Goal: Information Seeking & Learning: Learn about a topic

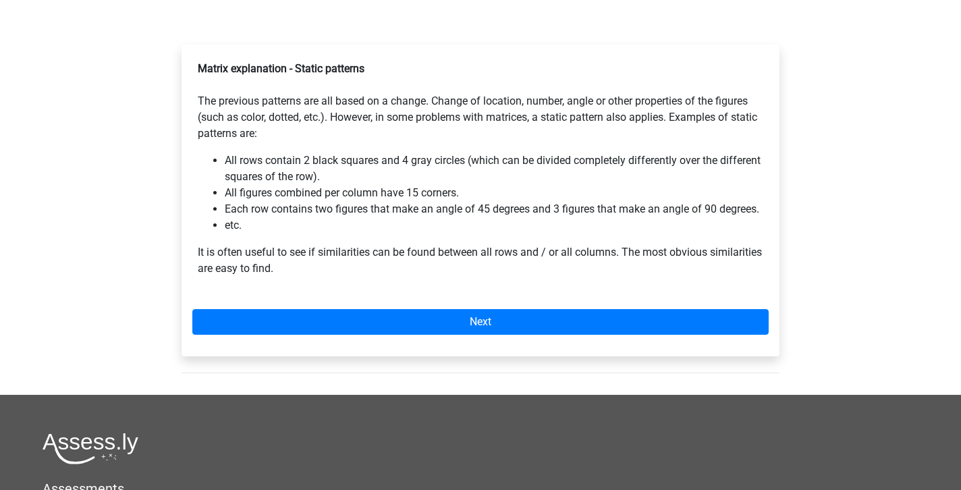
scroll to position [212, 0]
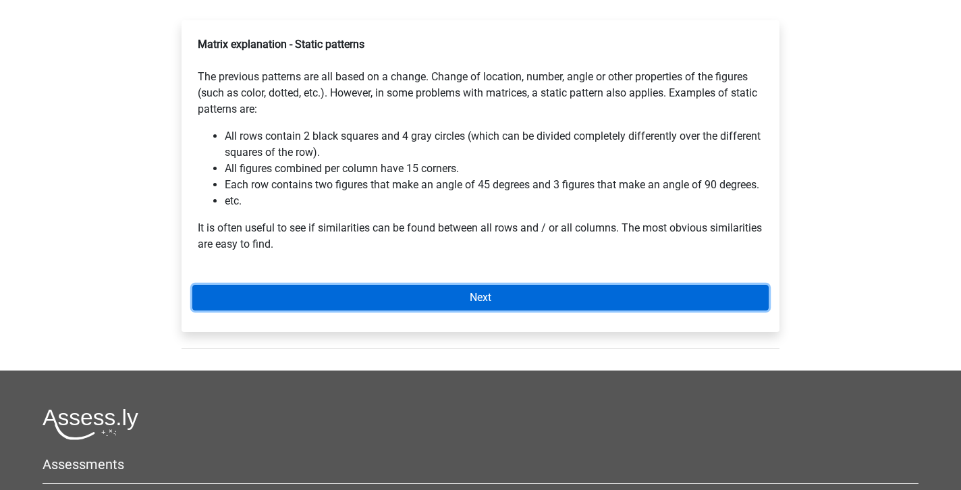
click at [501, 303] on link "Next" at bounding box center [480, 298] width 576 height 26
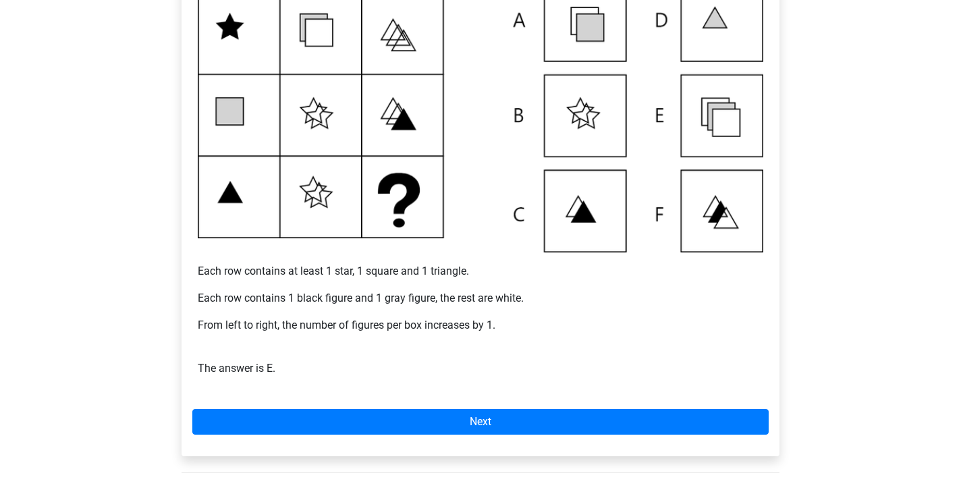
scroll to position [341, 0]
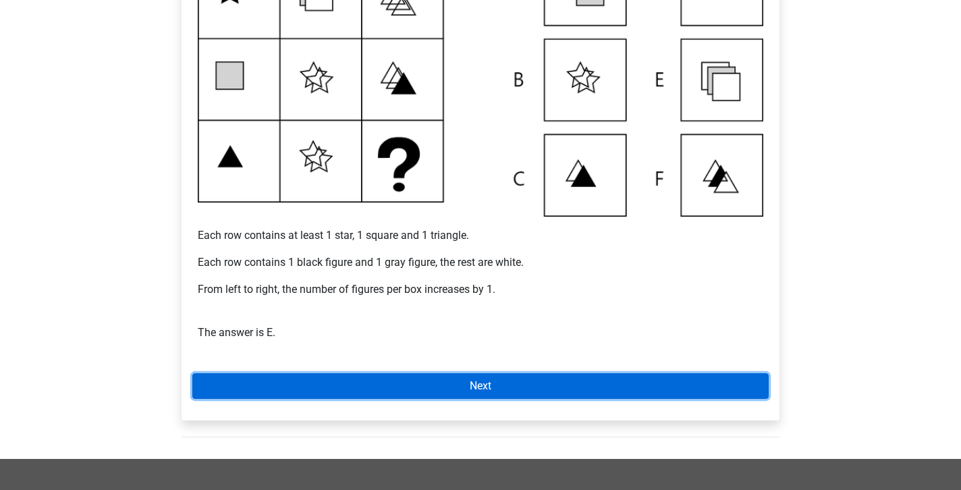
click at [468, 381] on link "Next" at bounding box center [480, 386] width 576 height 26
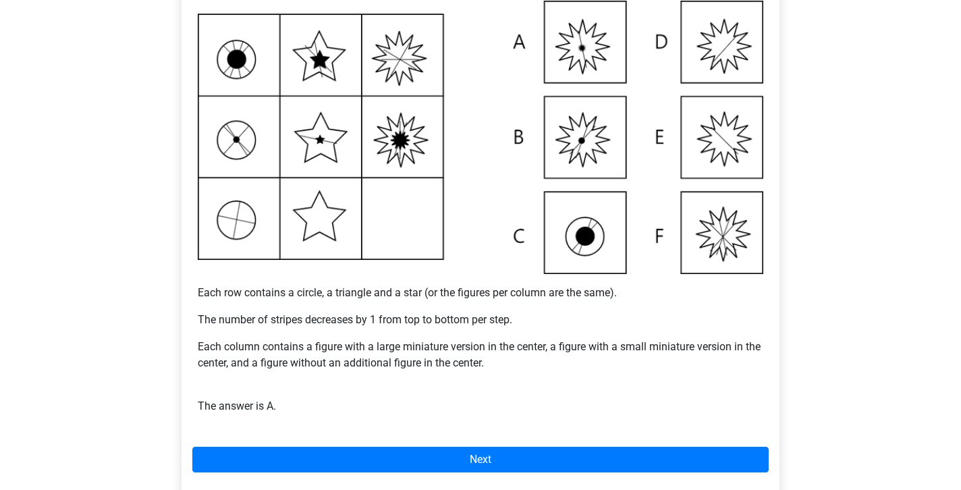
scroll to position [454, 0]
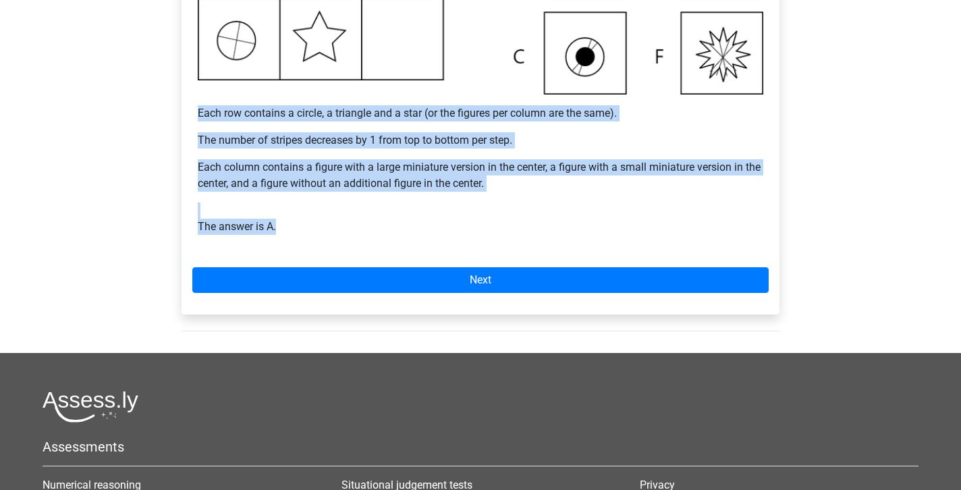
drag, startPoint x: 200, startPoint y: 115, endPoint x: 281, endPoint y: 226, distance: 137.1
click at [281, 226] on div "Example 2 Each row contains a circle, a triangle and a star (or the figures per…" at bounding box center [480, 19] width 576 height 461
copy div "Each row contains a circle, a triangle and a star (or the figures per column ar…"
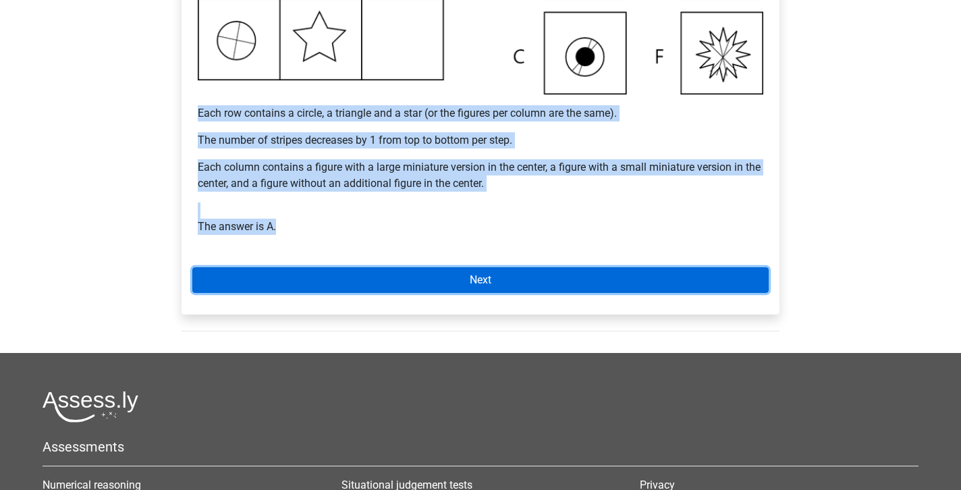
click at [410, 283] on link "Next" at bounding box center [480, 280] width 576 height 26
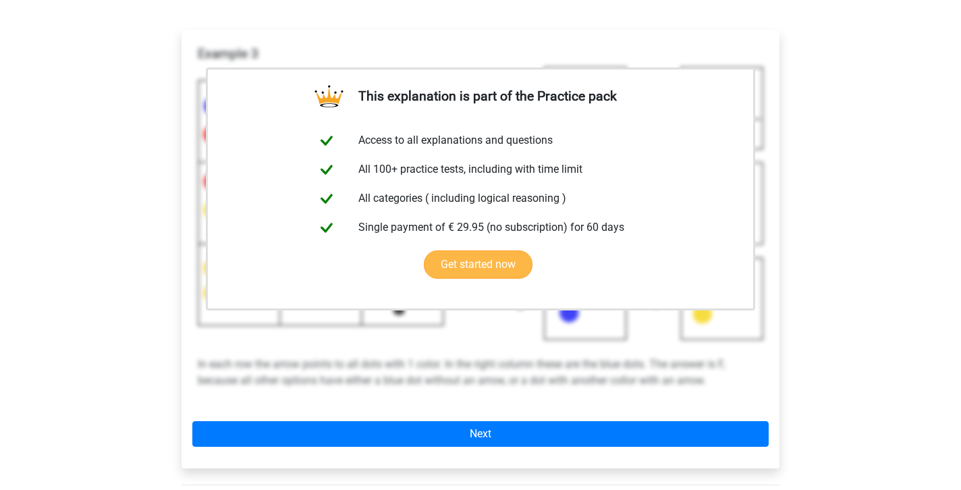
scroll to position [204, 0]
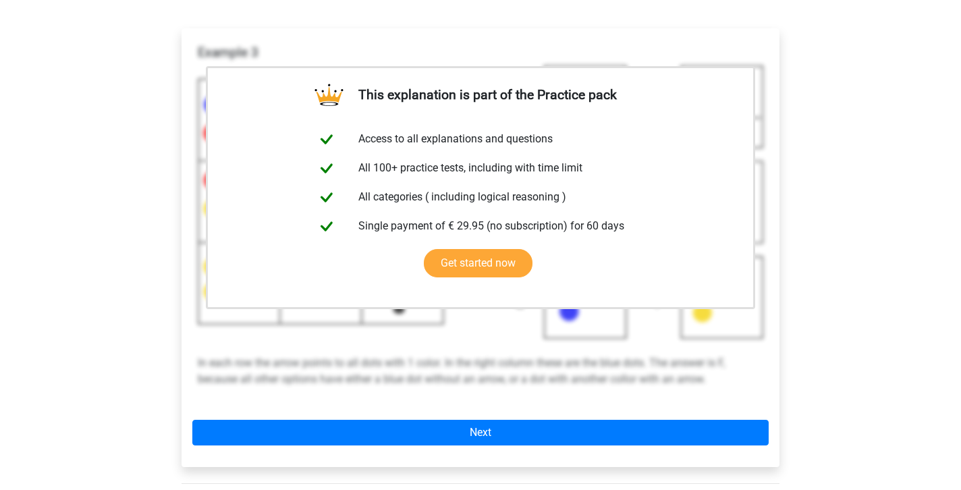
click at [176, 288] on div "This explanation is part of the Practice pack Access to all explanations and qu…" at bounding box center [481, 252] width 620 height 503
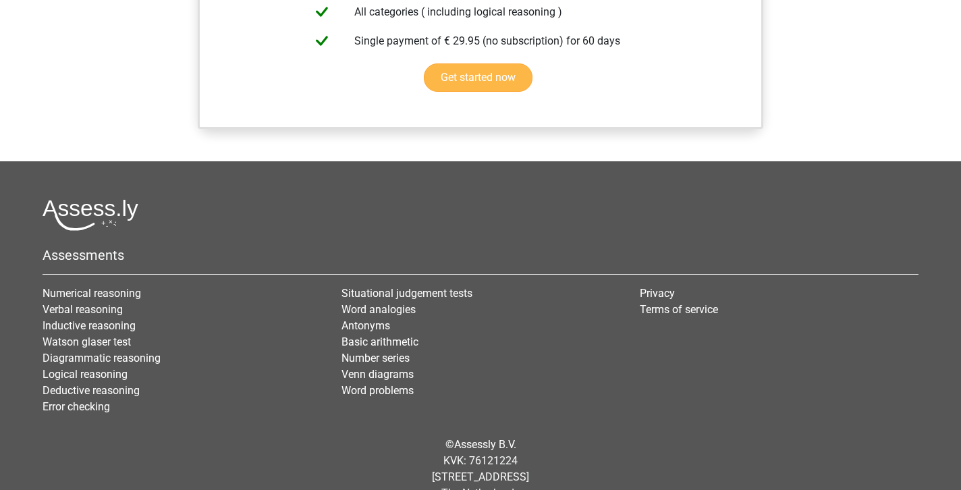
scroll to position [1148, 0]
